Goal: Task Accomplishment & Management: Use online tool/utility

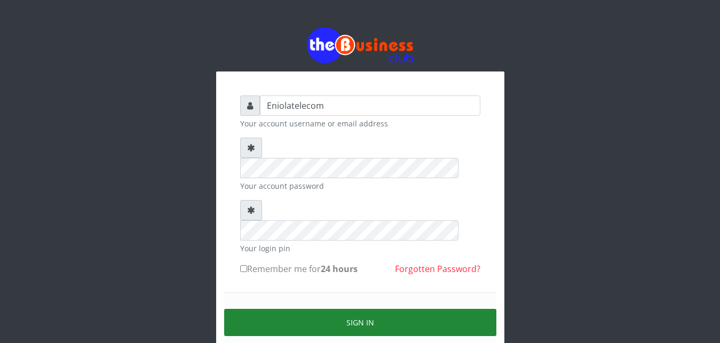
click at [357, 309] on button "Sign in" at bounding box center [360, 322] width 272 height 27
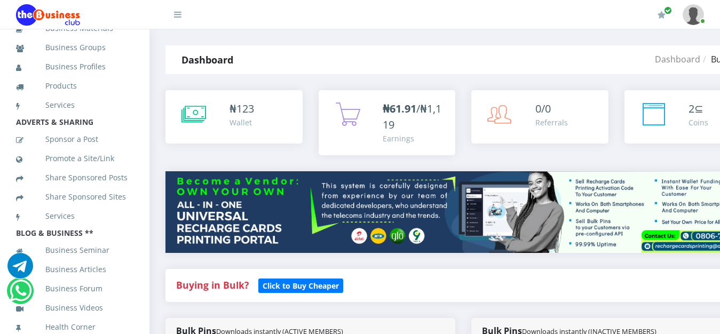
scroll to position [440, 0]
click at [139, 57] on li "Business Profiles" at bounding box center [74, 66] width 149 height 19
click at [136, 59] on li "Business Profiles" at bounding box center [74, 66] width 149 height 19
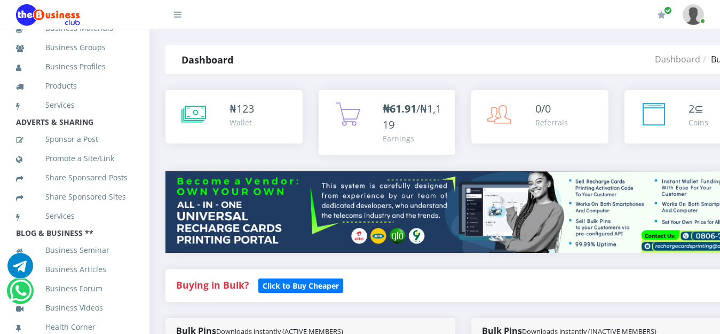
scroll to position [130, 0]
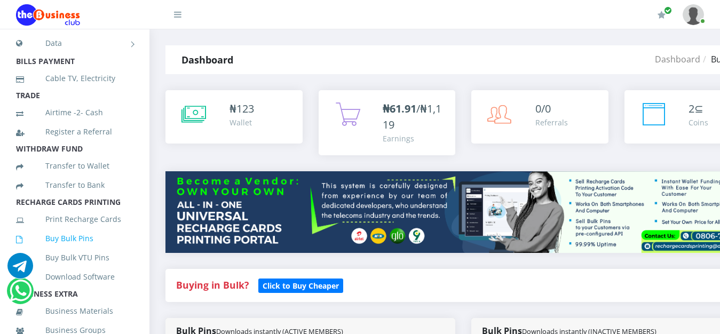
click at [73, 251] on link "Buy Bulk Pins" at bounding box center [74, 238] width 117 height 25
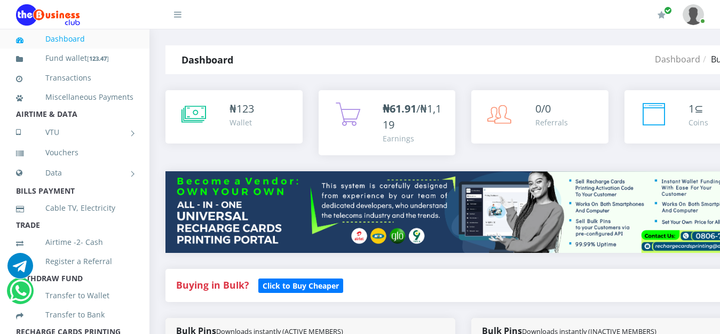
click at [73, 255] on link "Airtime -2- Cash" at bounding box center [74, 242] width 117 height 25
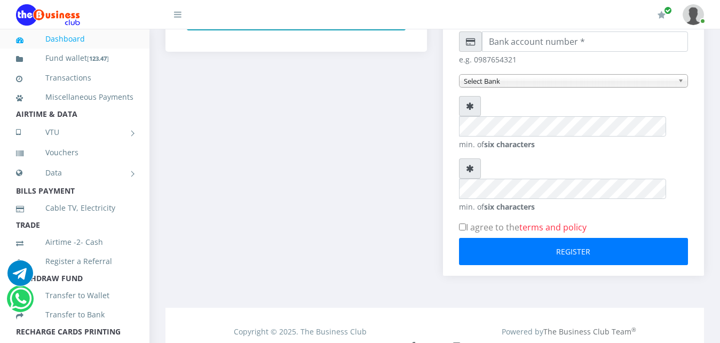
scroll to position [504, 0]
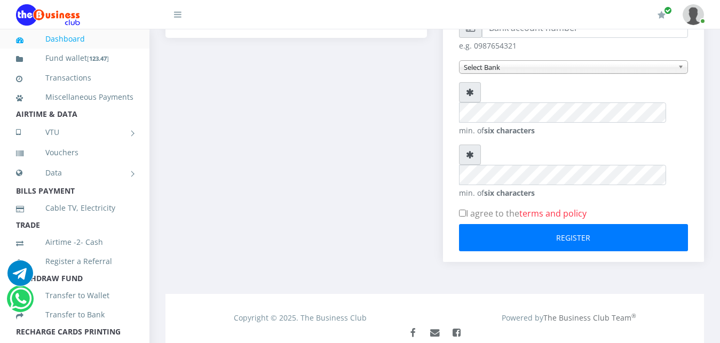
click at [166, 144] on div "Trade Airtime Maximum of ₦10,000 at once Airtime Cash MTN Globacom 9Mobile Airt…" at bounding box center [296, 18] width 278 height 520
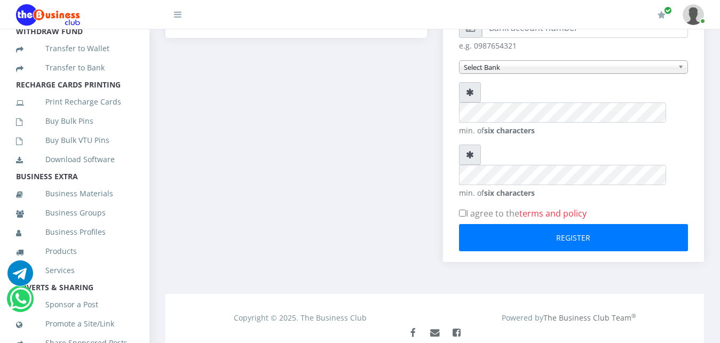
scroll to position [247, 0]
click at [94, 114] on link "Print Recharge Cards" at bounding box center [74, 102] width 117 height 25
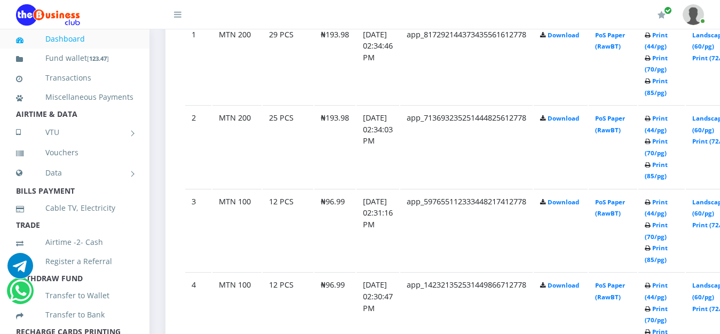
scroll to position [681, 0]
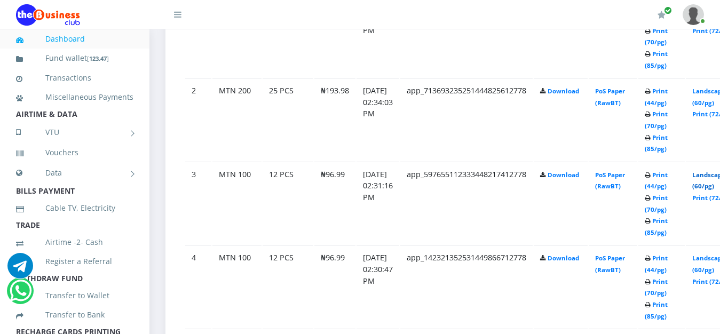
click at [712, 177] on link "Landscape (60/pg)" at bounding box center [708, 181] width 33 height 20
click at [716, 95] on link "Landscape (60/pg)" at bounding box center [708, 97] width 33 height 20
click at [710, 261] on link "Landscape (60/pg)" at bounding box center [708, 264] width 33 height 20
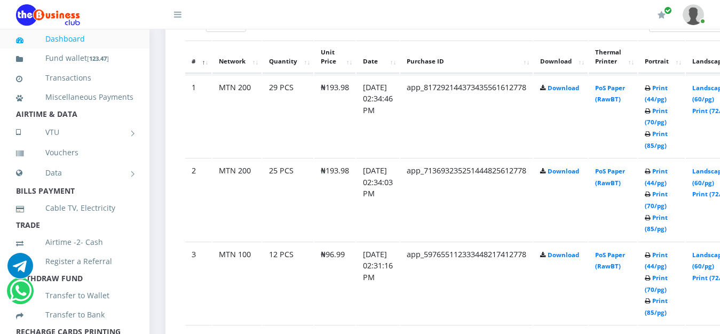
scroll to position [599, 0]
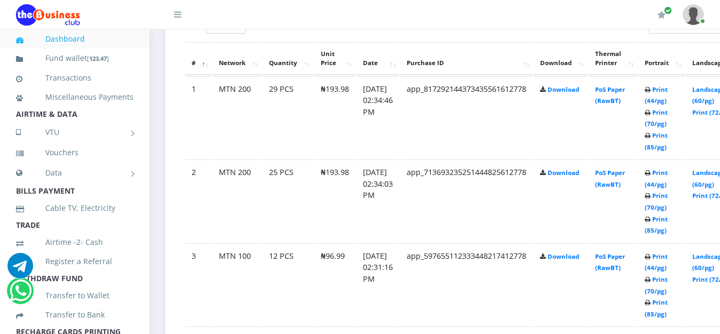
drag, startPoint x: 724, startPoint y: 4, endPoint x: 719, endPoint y: 17, distance: 14.4
click at [714, 94] on link "Landscape (60/pg)" at bounding box center [708, 95] width 33 height 20
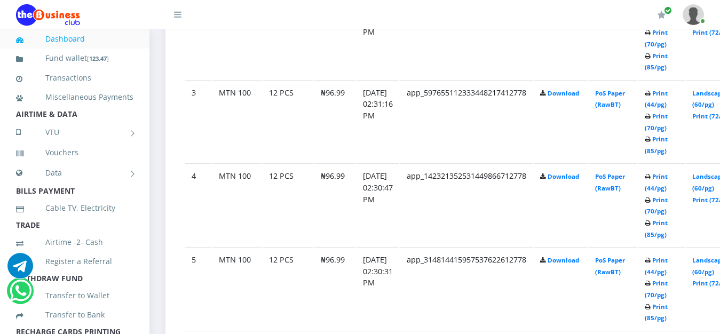
scroll to position [789, 0]
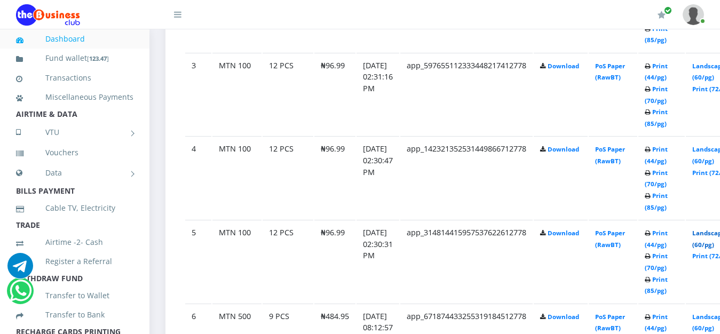
click at [712, 233] on link "Landscape (60/pg)" at bounding box center [708, 239] width 33 height 20
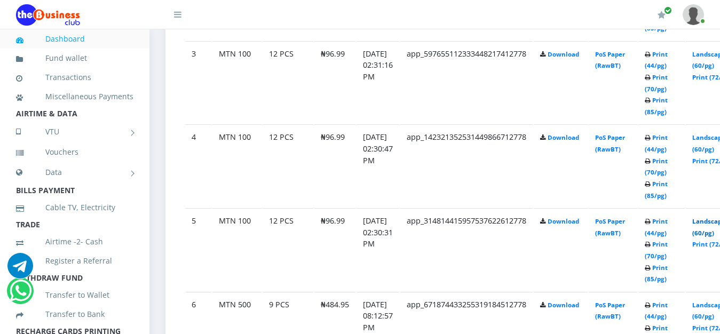
scroll to position [778, 0]
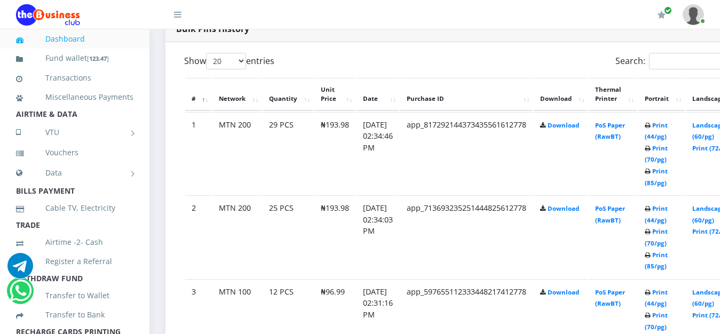
scroll to position [560, 0]
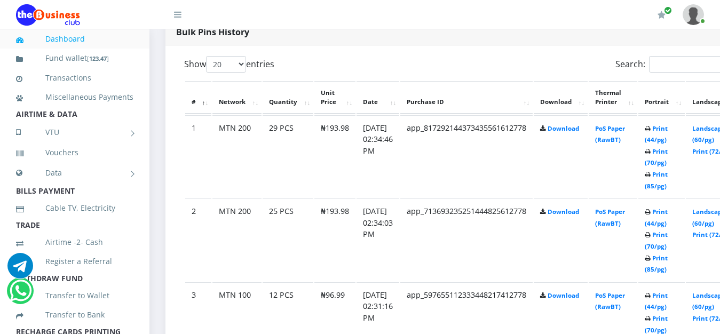
click at [368, 243] on td "[DATE] 02:34:03 PM" at bounding box center [378, 240] width 43 height 83
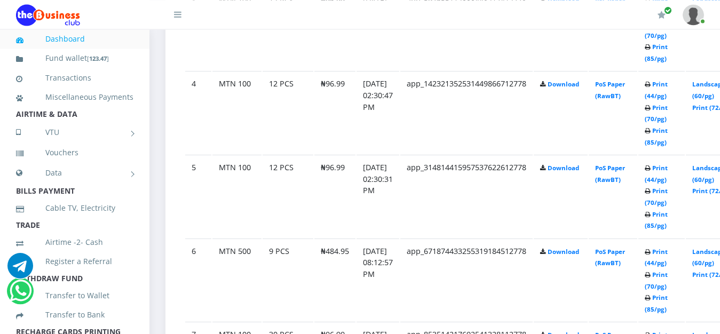
scroll to position [859, 0]
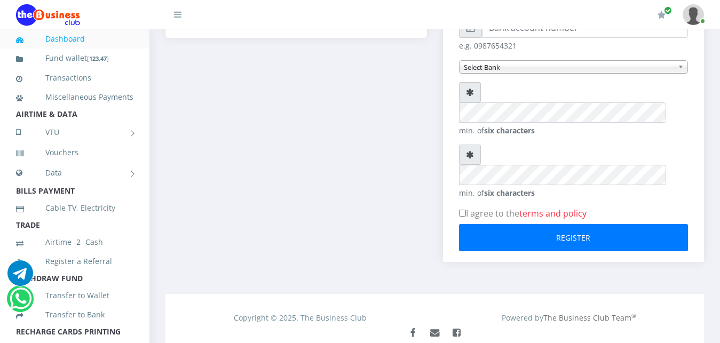
scroll to position [497, 0]
